Goal: Find specific page/section: Find specific page/section

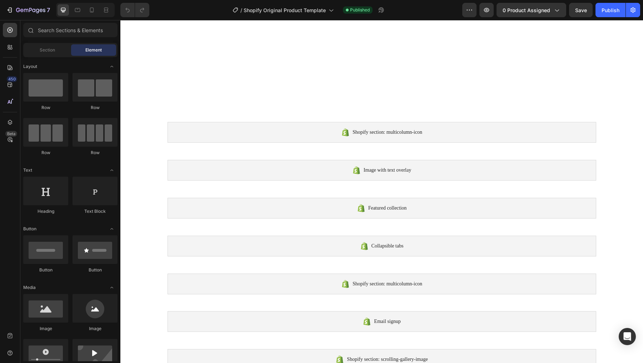
scroll to position [208, 0]
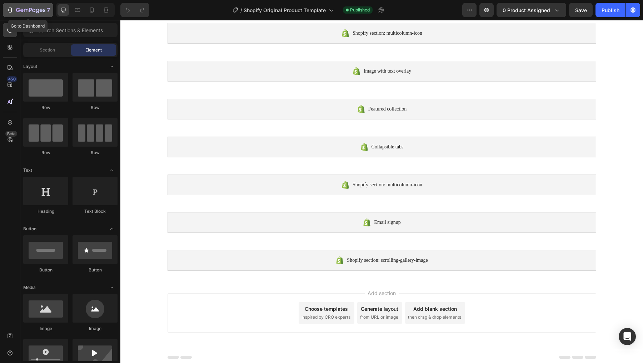
click at [11, 6] on icon "button" at bounding box center [9, 9] width 7 height 7
